Goal: Check status: Check status

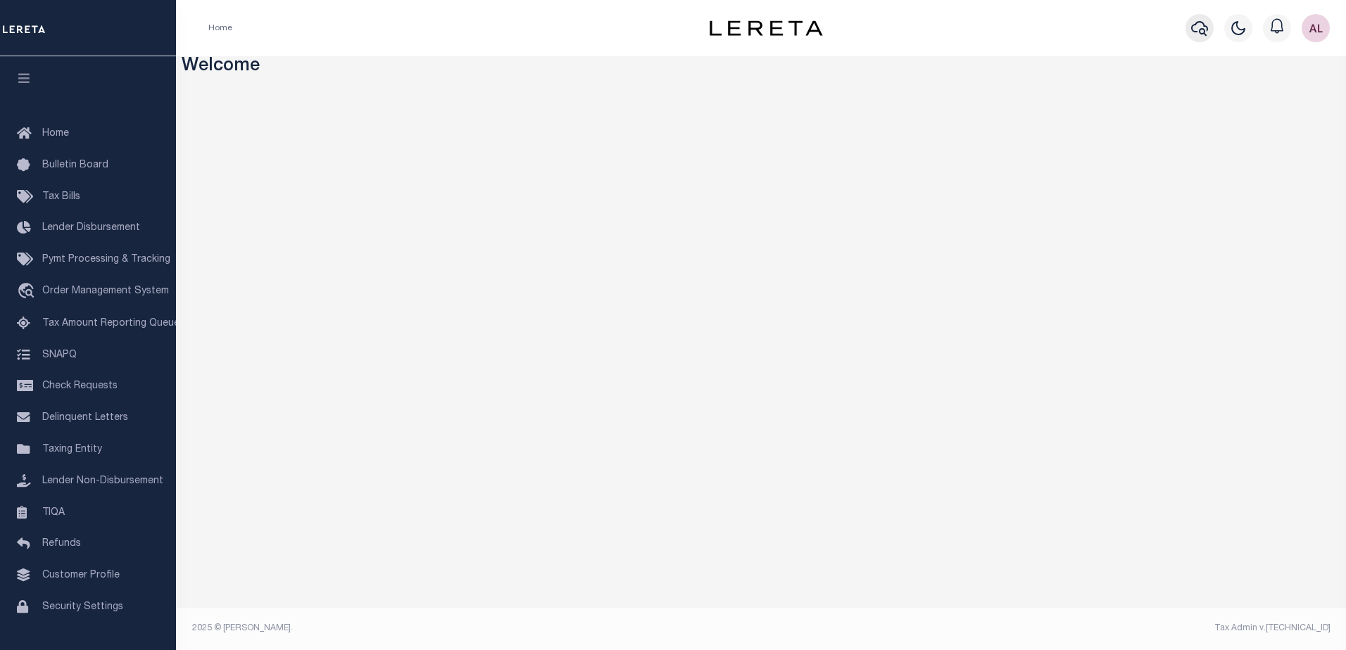
click at [1199, 32] on icon "button" at bounding box center [1199, 28] width 17 height 15
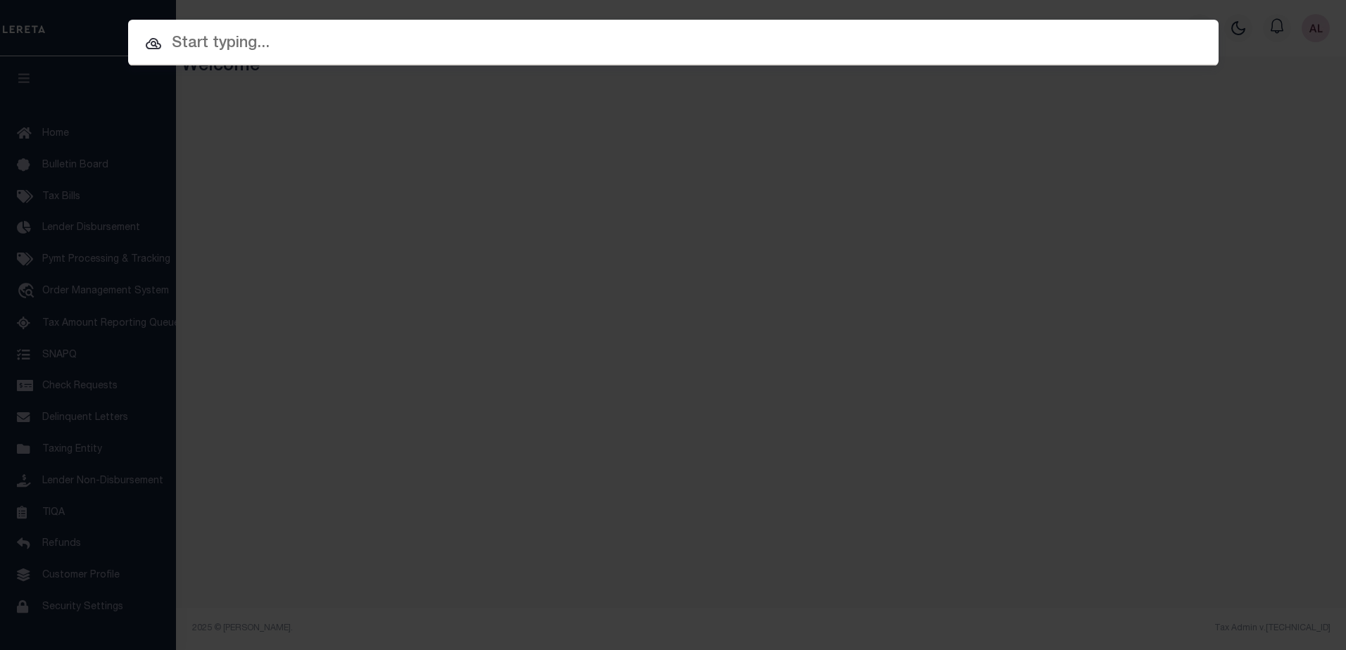
click at [234, 42] on input "text" at bounding box center [673, 44] width 1090 height 25
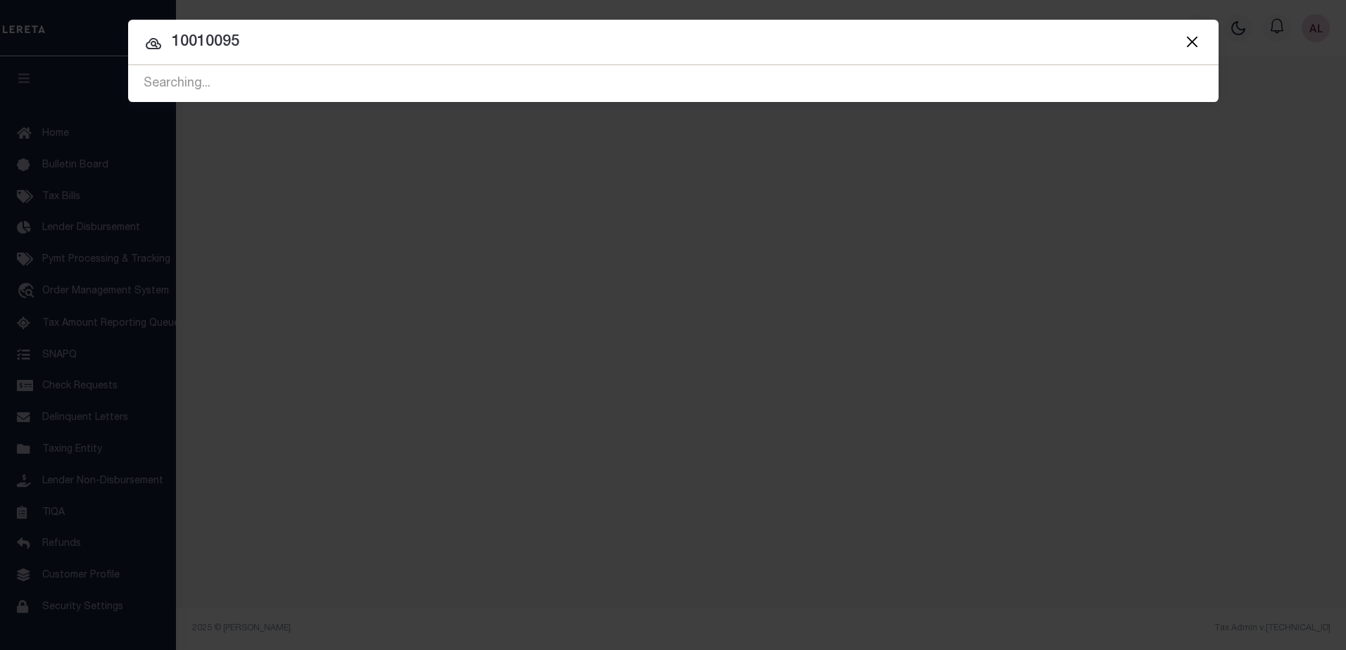
type input "10010095"
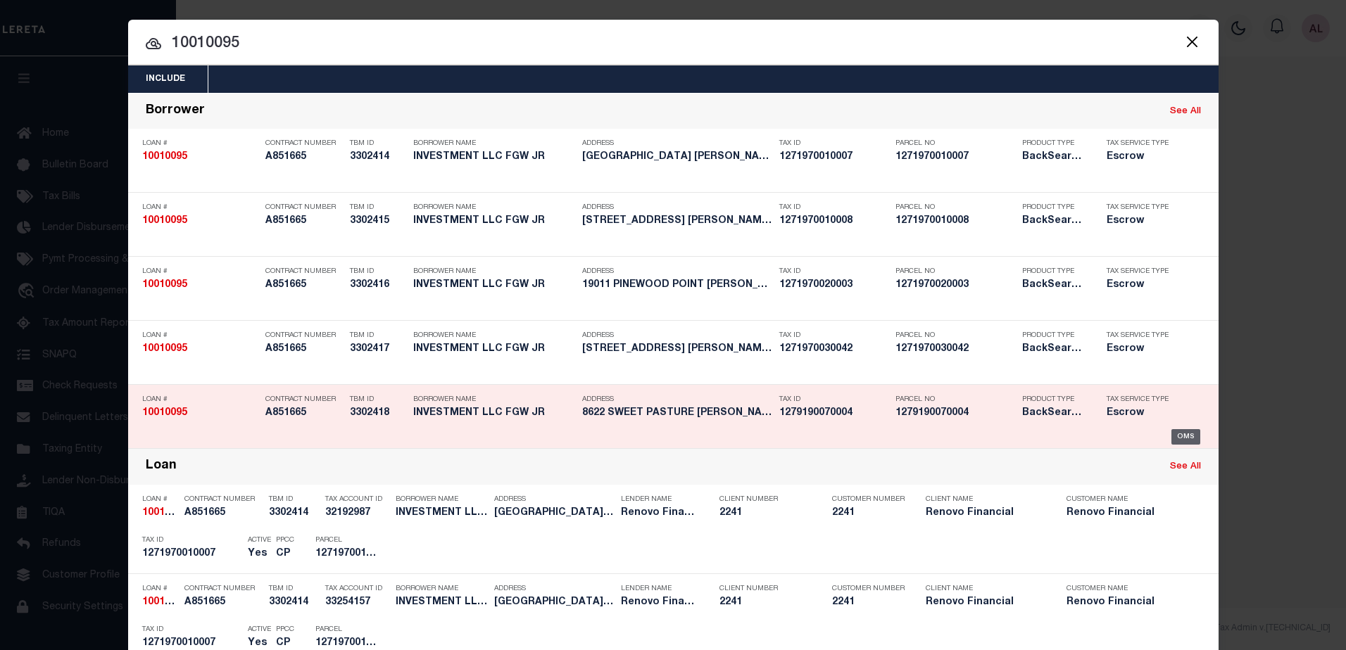
click at [1180, 436] on div "OMS" at bounding box center [1185, 436] width 29 height 15
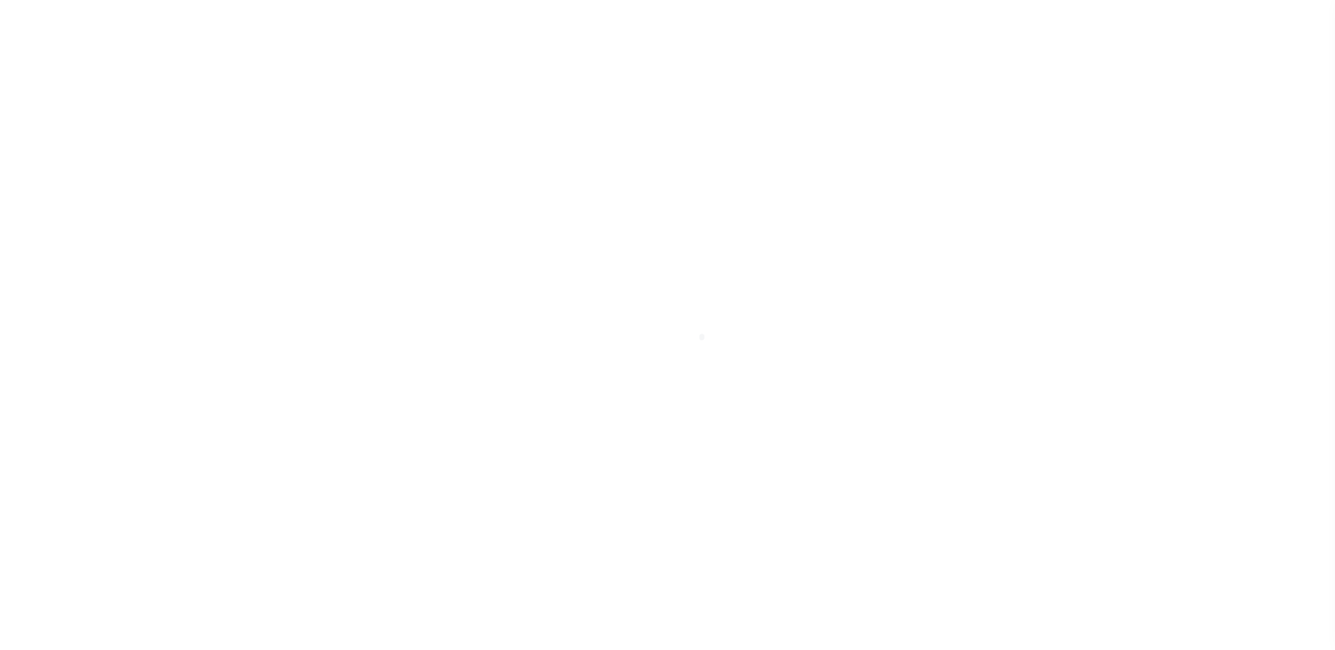
select select "Escrow"
type input "8622 SWEET PASTURE"
type input "1279190070004"
select select
type input "TOM BALL TX 77377"
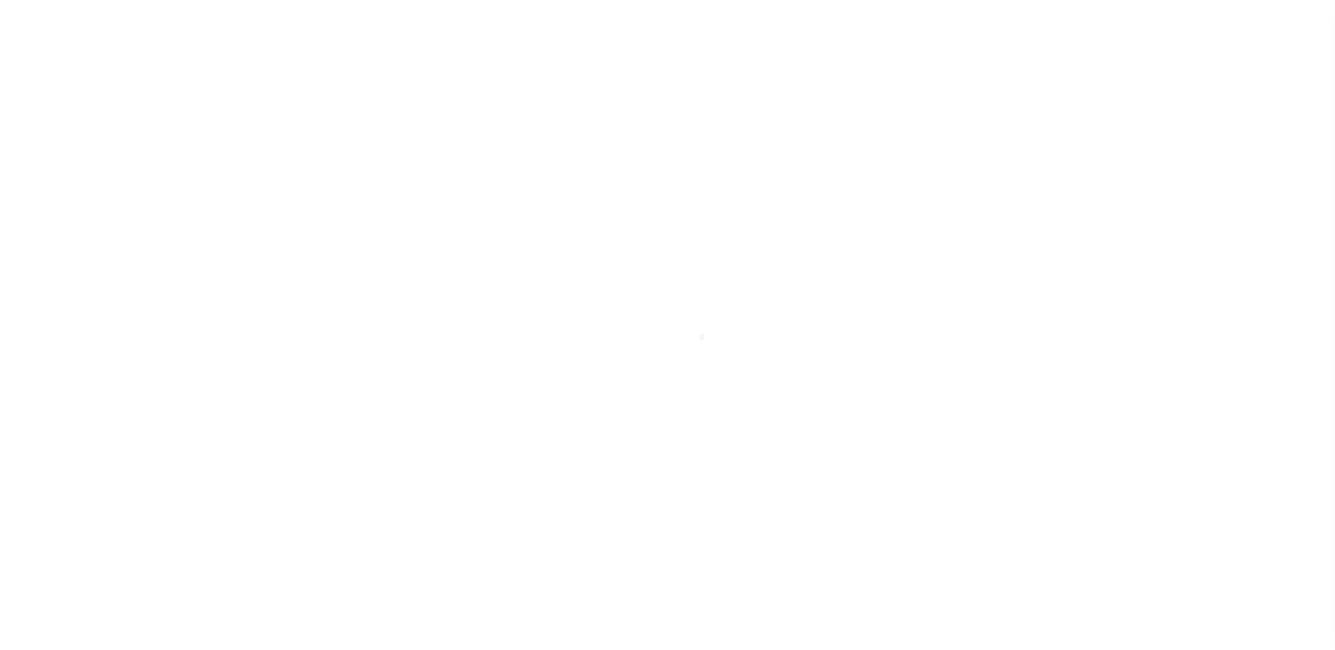
type input "a0k8Y00000dE031"
type input "TX"
select select
select select "25067"
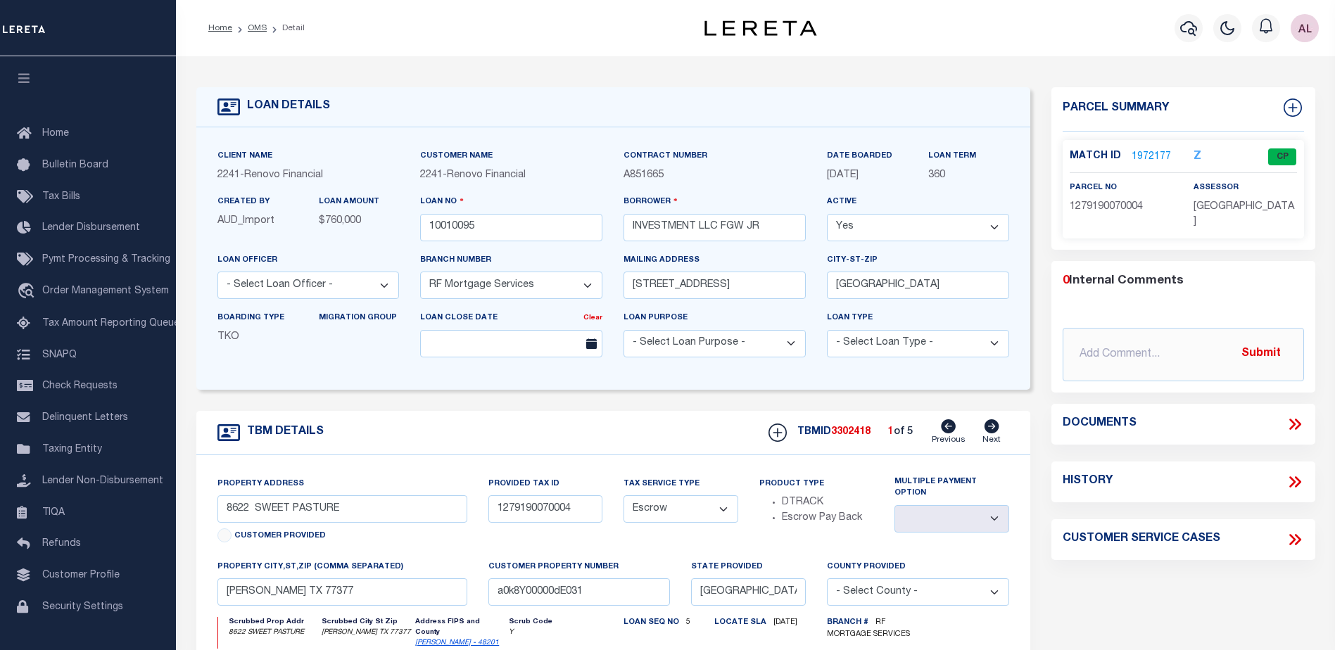
click at [1152, 155] on link "1972177" at bounding box center [1151, 157] width 39 height 15
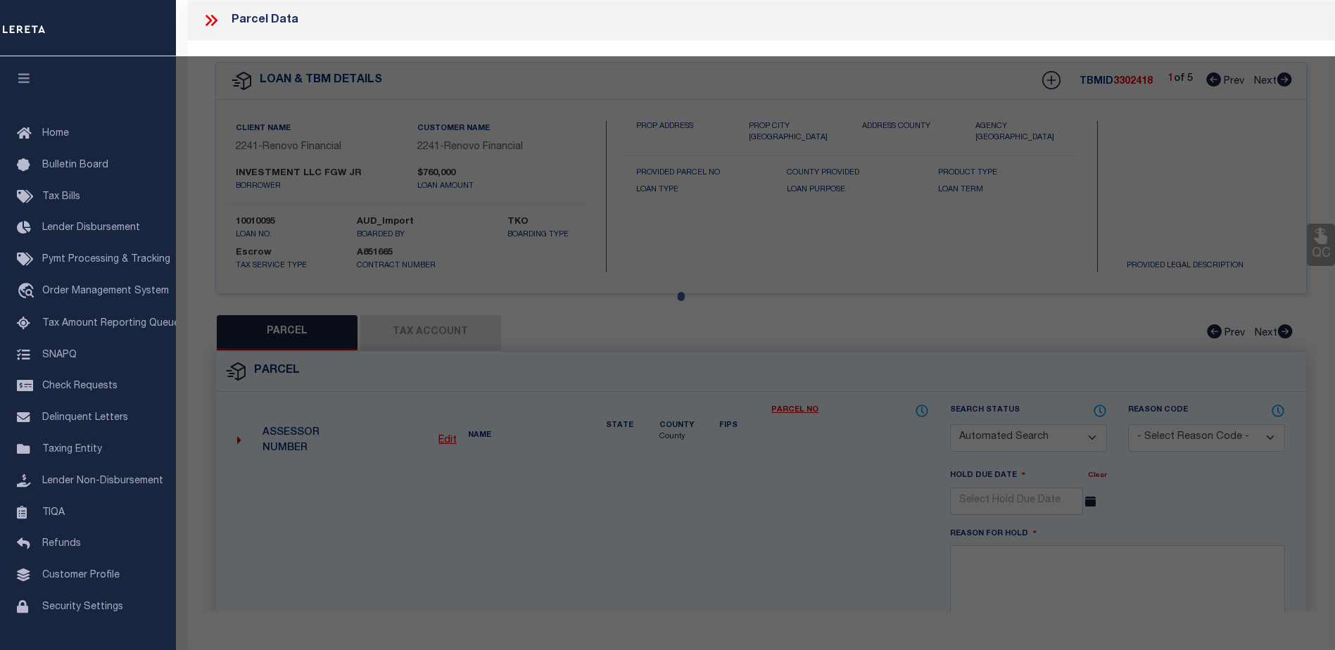
checkbox input "false"
select select "CP"
type input "FGW JR INVESTMENT LLC"
select select
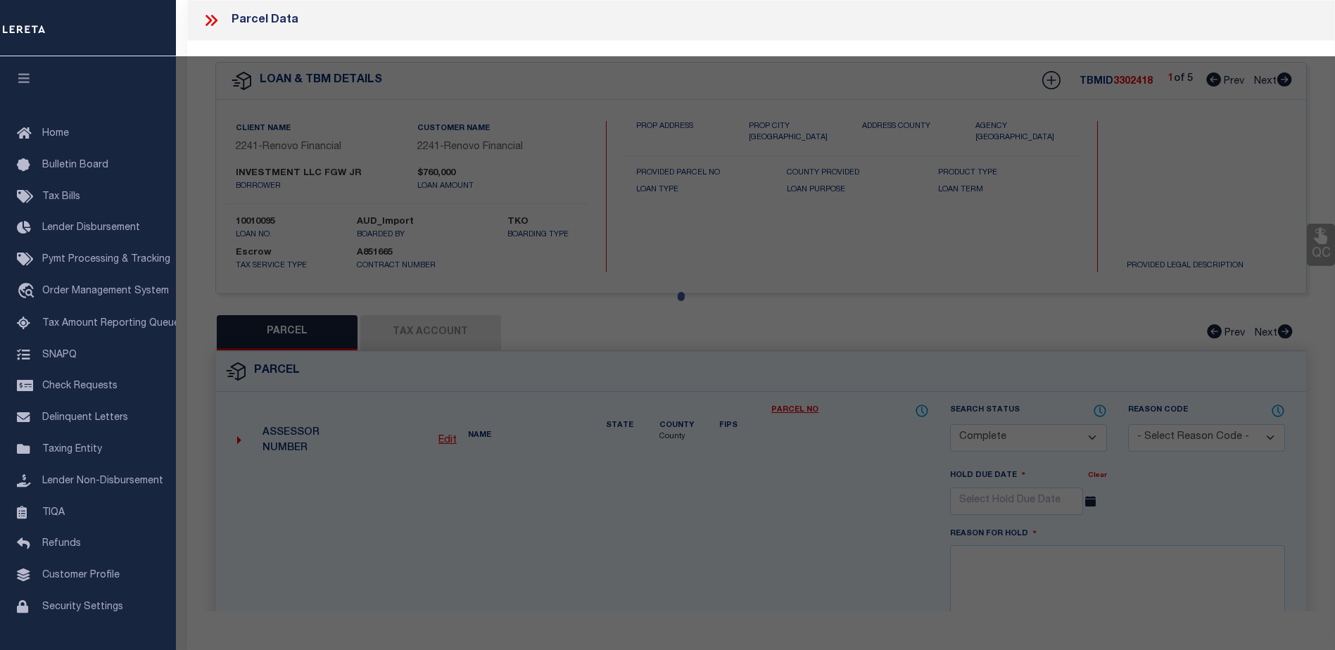
type input "8622 SWEET PASTURE DR"
checkbox input "false"
type input "TOMBALL TX 77375"
type textarea "LT 4 BLK 7 SADDLEBROOK RANCH SEC 1"
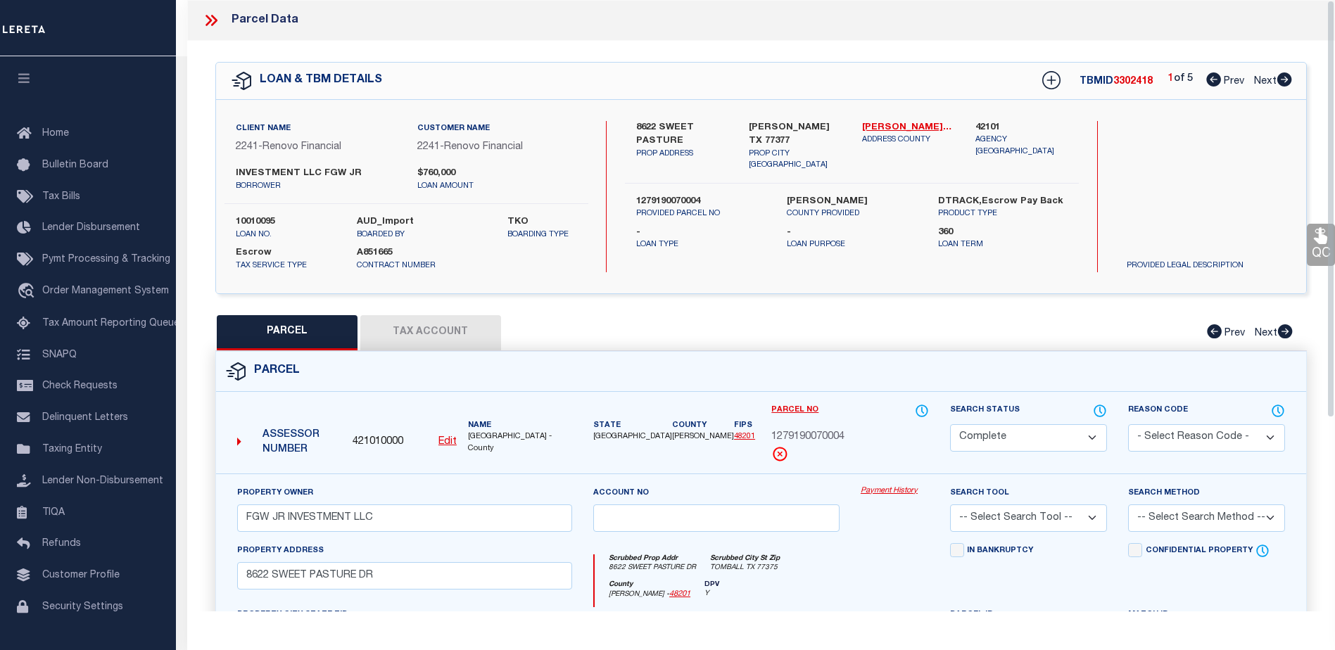
scroll to position [70, 0]
click at [893, 492] on link "Payment History" at bounding box center [895, 492] width 68 height 12
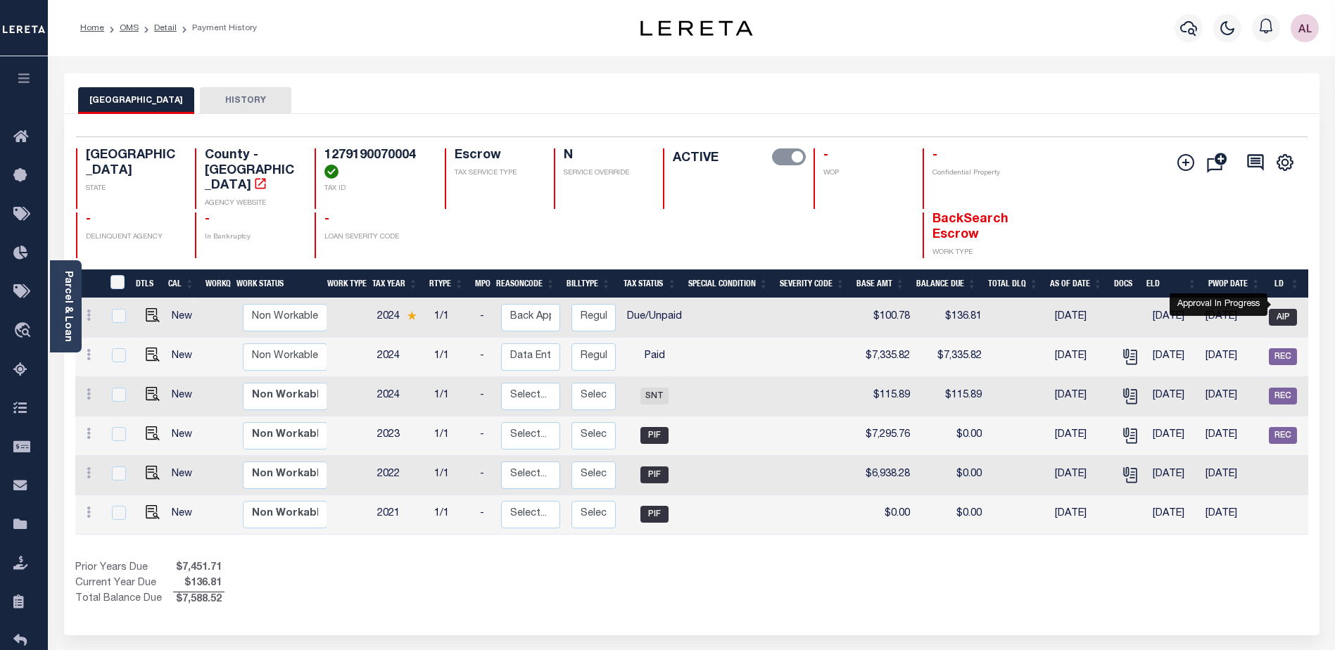
click at [1291, 309] on span "AIP" at bounding box center [1283, 317] width 28 height 17
checkbox input "true"
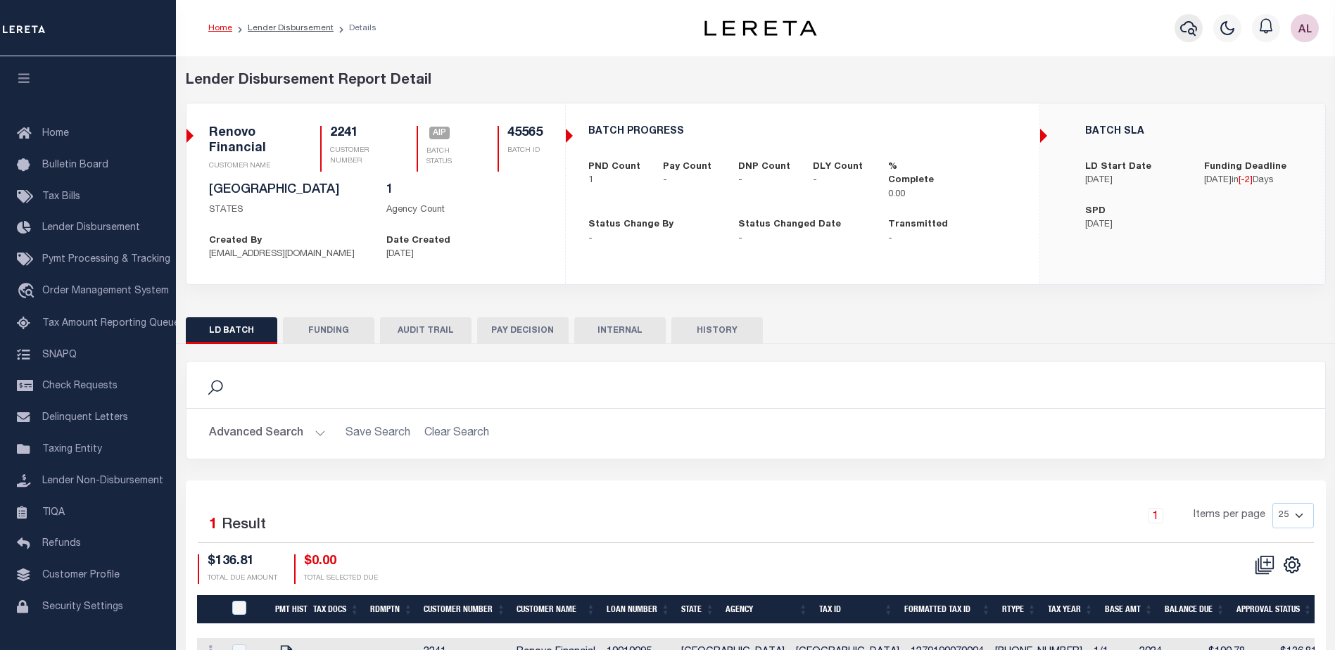
click at [1194, 23] on icon "button" at bounding box center [1188, 28] width 17 height 17
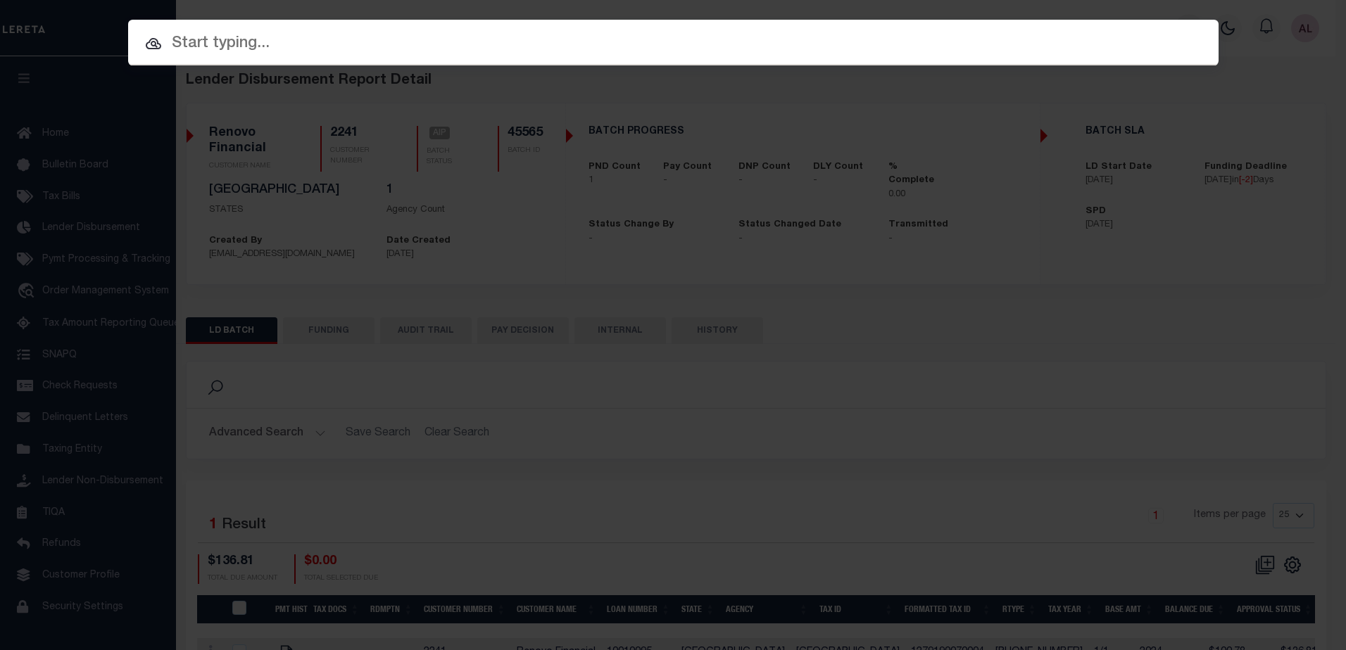
click at [221, 42] on input "text" at bounding box center [673, 44] width 1090 height 25
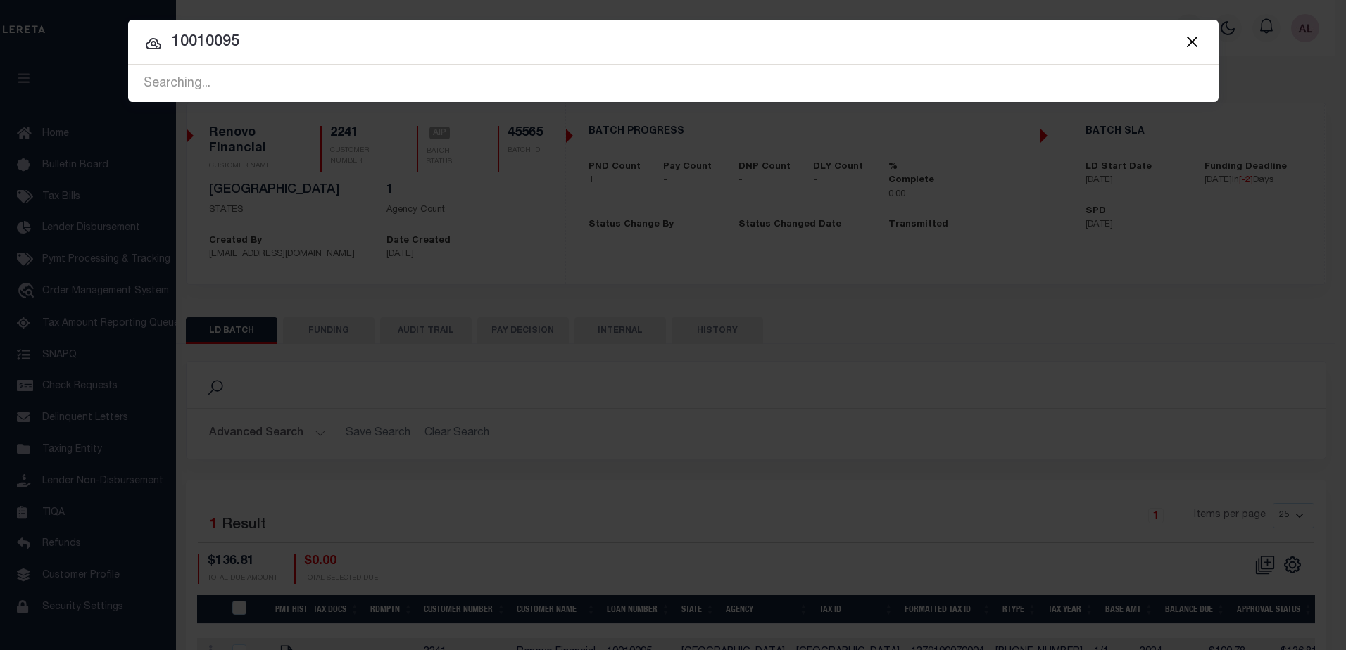
type input "10010095"
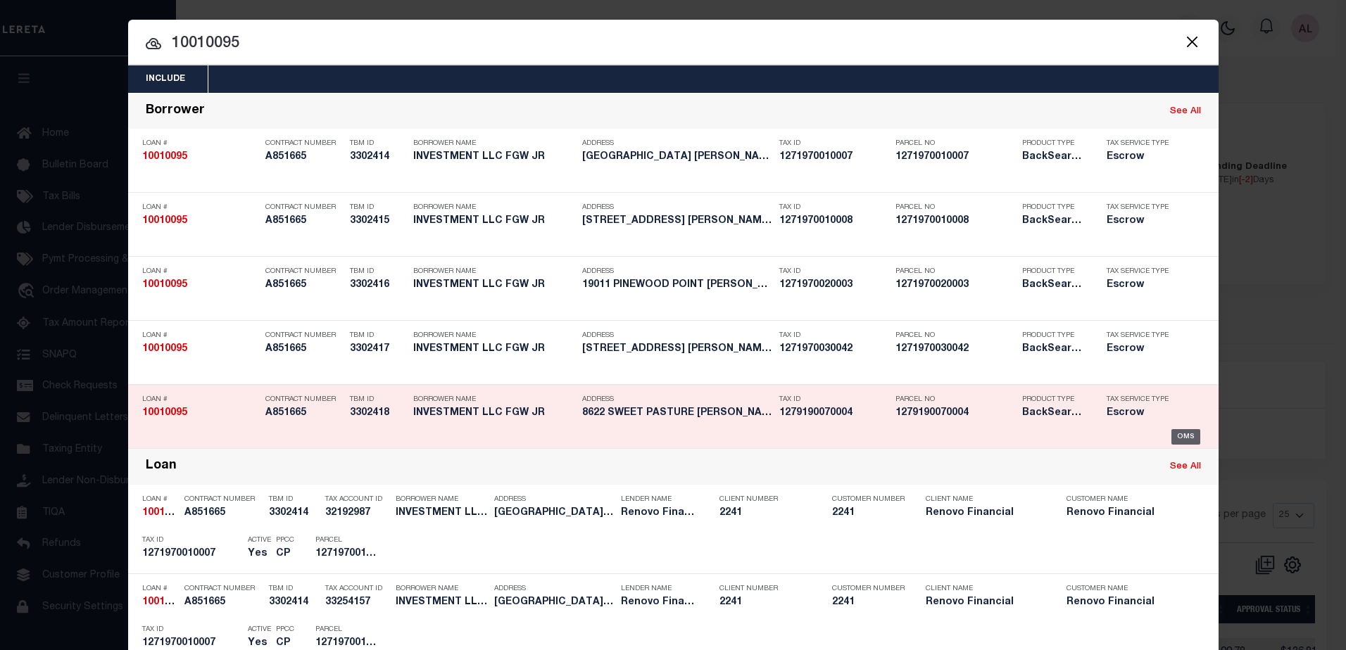
click at [1181, 438] on div "OMS" at bounding box center [1185, 436] width 29 height 15
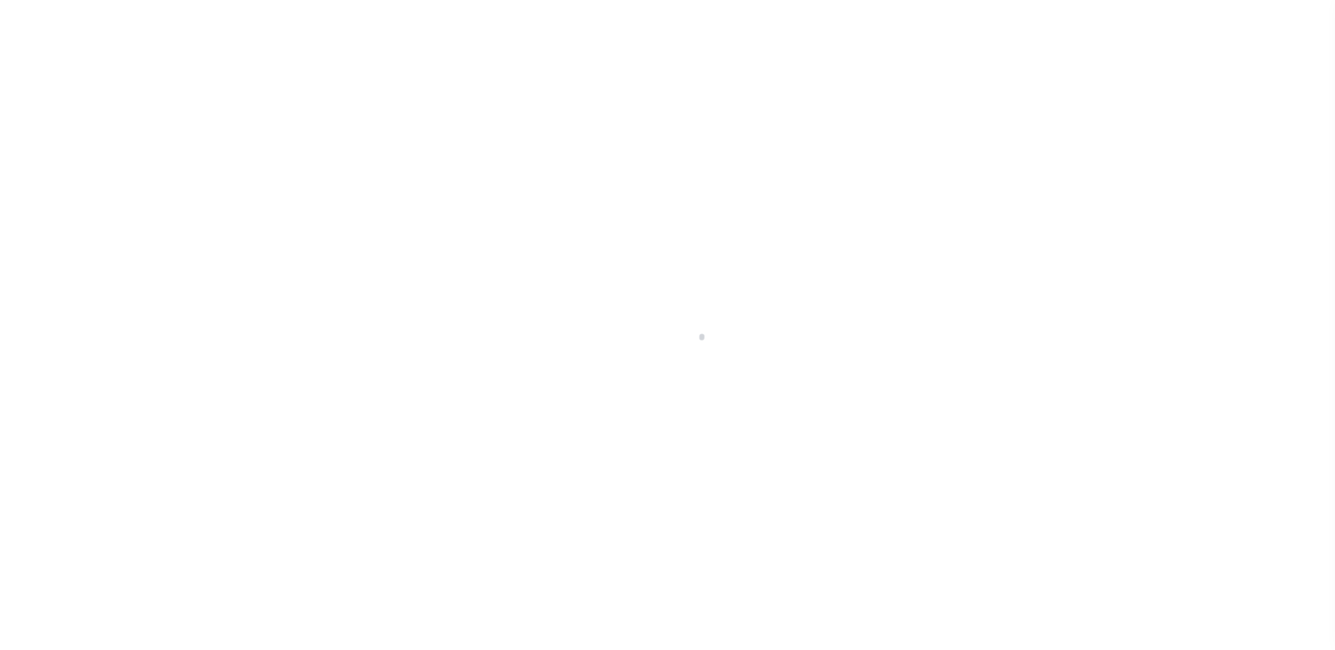
select select "Escrow"
type input "8622 SWEET PASTURE"
type input "1279190070004"
select select
type input "[PERSON_NAME] TX 77377"
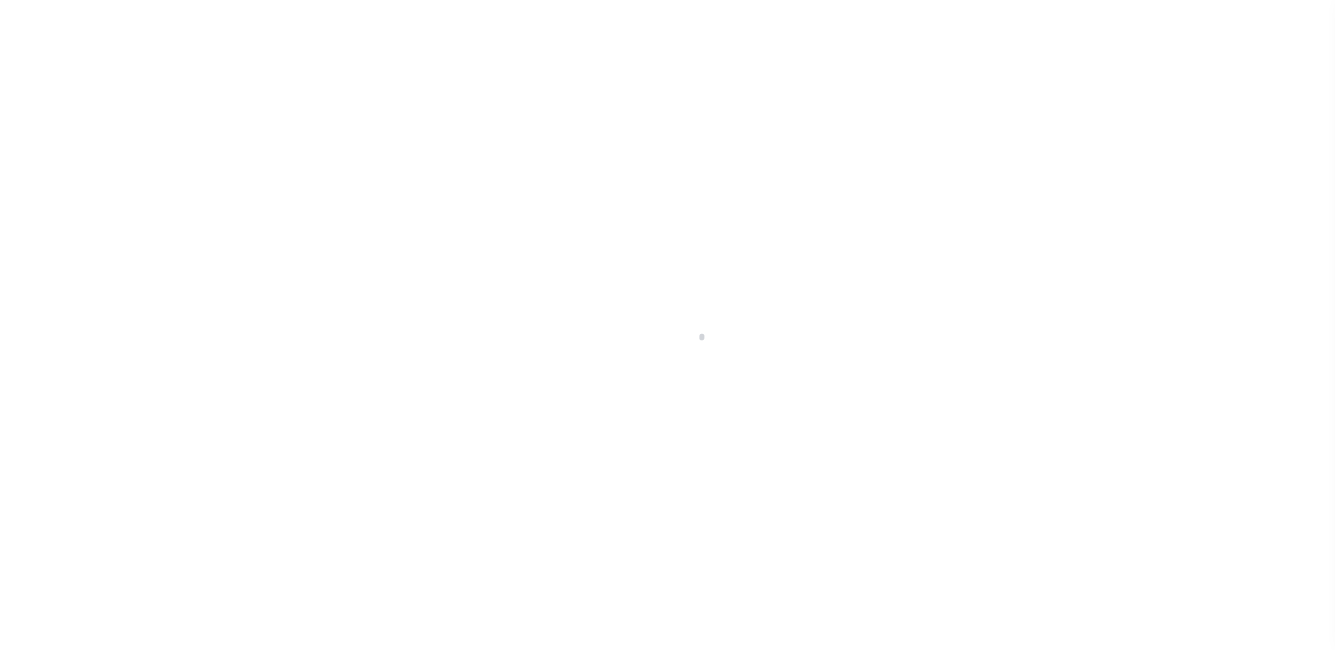
type input "a0k8Y00000dE031"
type input "[GEOGRAPHIC_DATA]"
select select
select select "25067"
